Goal: Navigation & Orientation: Find specific page/section

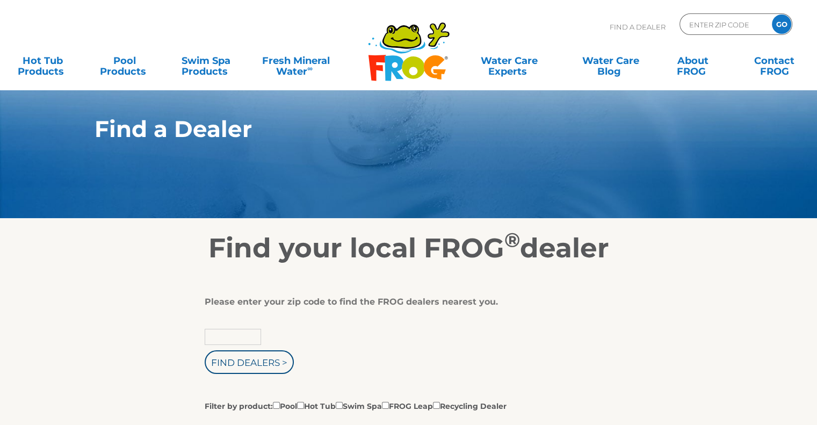
click at [242, 338] on input "text" at bounding box center [233, 337] width 56 height 16
type input "04401"
click at [245, 364] on input "Find Dealers >" at bounding box center [249, 362] width 89 height 24
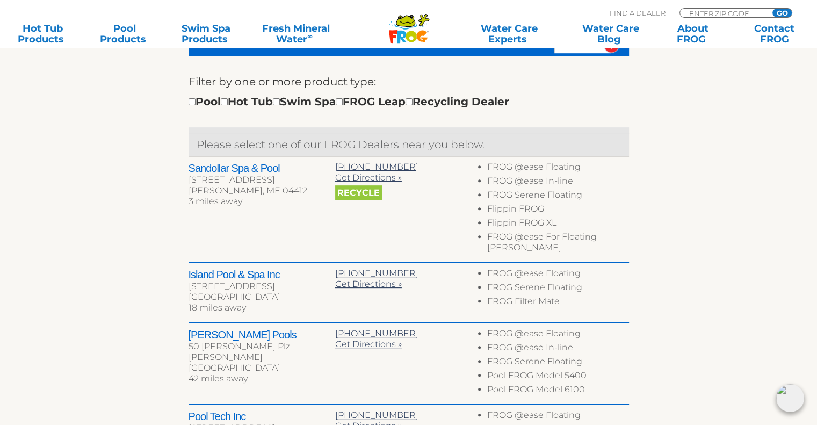
scroll to position [366, 0]
